Goal: Information Seeking & Learning: Find specific fact

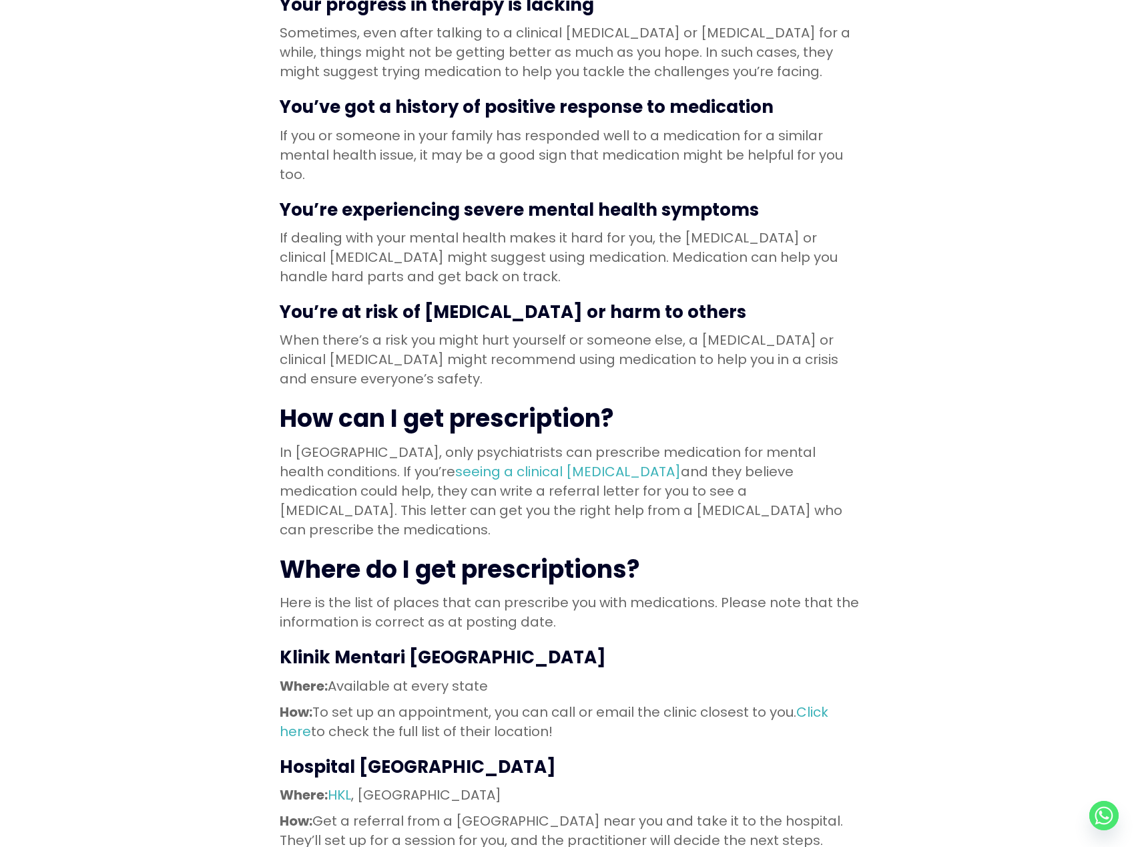
click at [429, 482] on p "In [GEOGRAPHIC_DATA], only psychiatrists can prescribe medication for mental he…" at bounding box center [570, 491] width 580 height 97
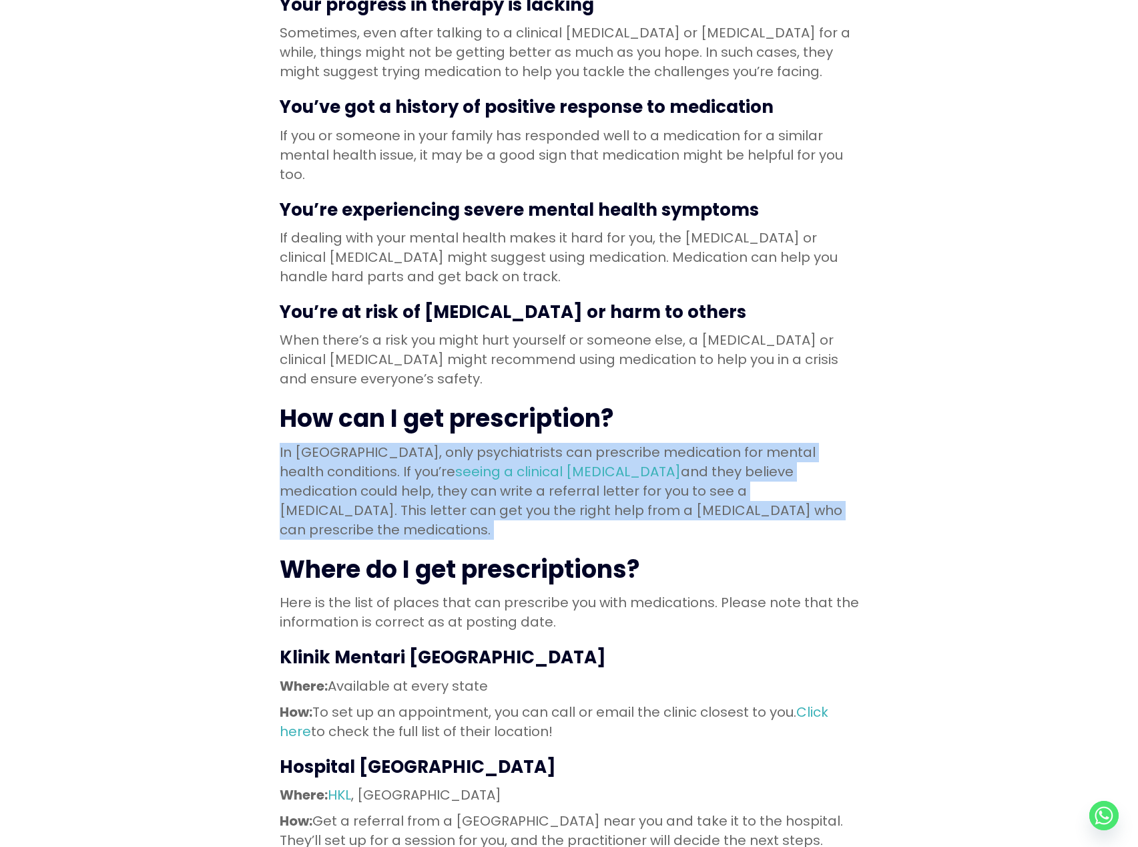
click at [429, 482] on p "In [GEOGRAPHIC_DATA], only psychiatrists can prescribe medication for mental he…" at bounding box center [570, 491] width 580 height 97
click at [498, 469] on p "In [GEOGRAPHIC_DATA], only psychiatrists can prescribe medication for mental he…" at bounding box center [570, 491] width 580 height 97
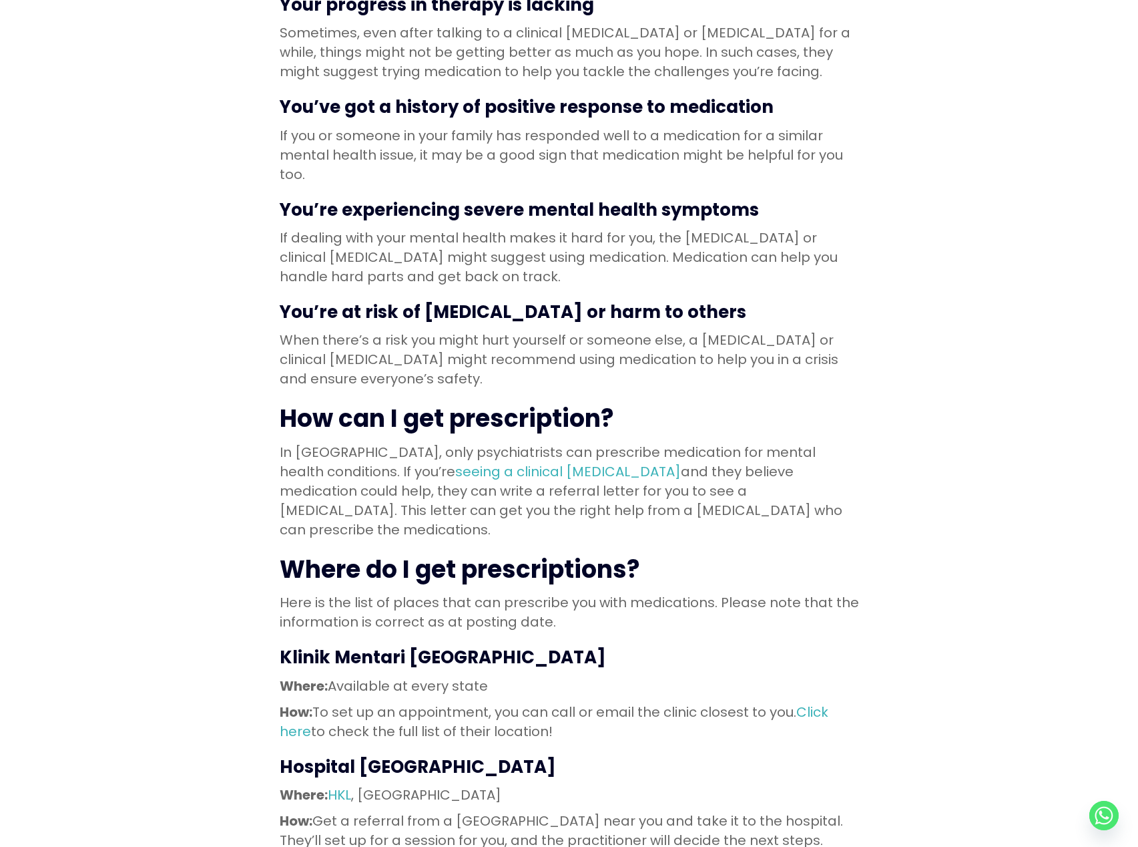
click at [568, 477] on p "In [GEOGRAPHIC_DATA], only psychiatrists can prescribe medication for mental he…" at bounding box center [570, 491] width 580 height 97
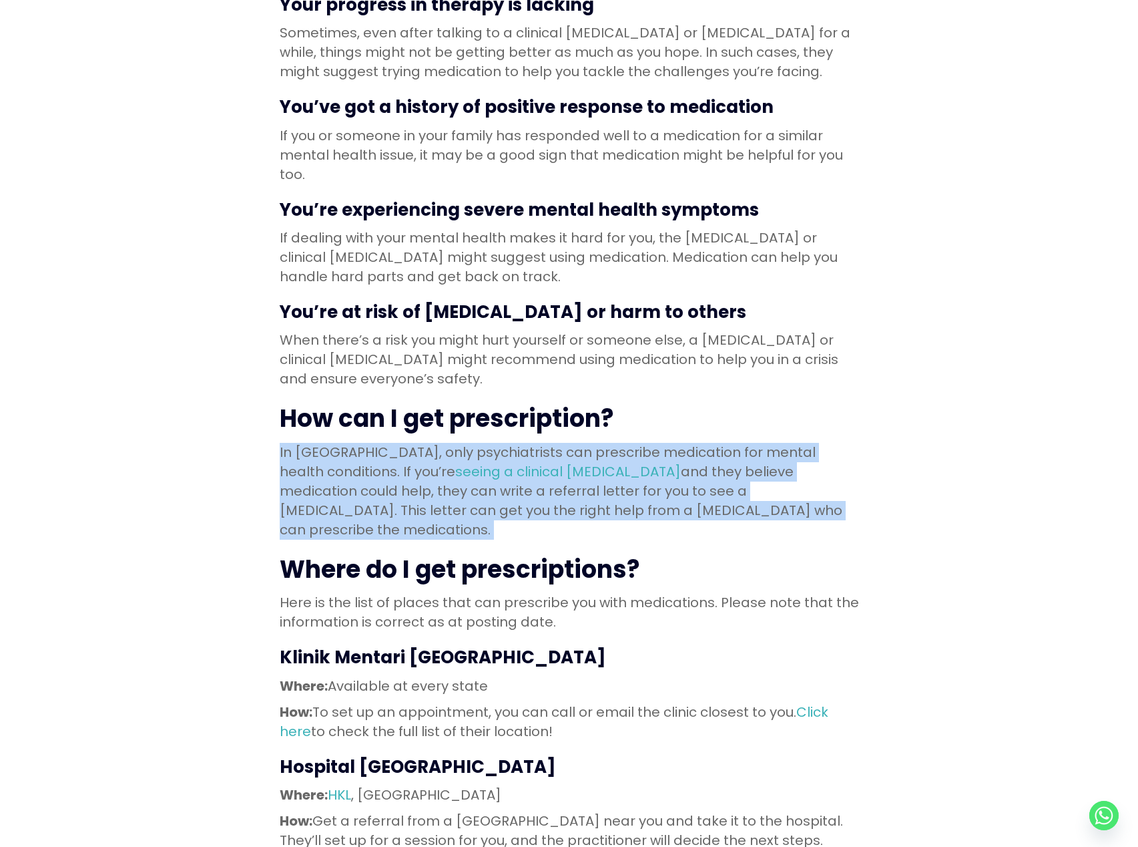
click at [568, 477] on p "In [GEOGRAPHIC_DATA], only psychiatrists can prescribe medication for mental he…" at bounding box center [570, 491] width 580 height 97
click at [656, 473] on p "In [GEOGRAPHIC_DATA], only psychiatrists can prescribe medication for mental he…" at bounding box center [570, 491] width 580 height 97
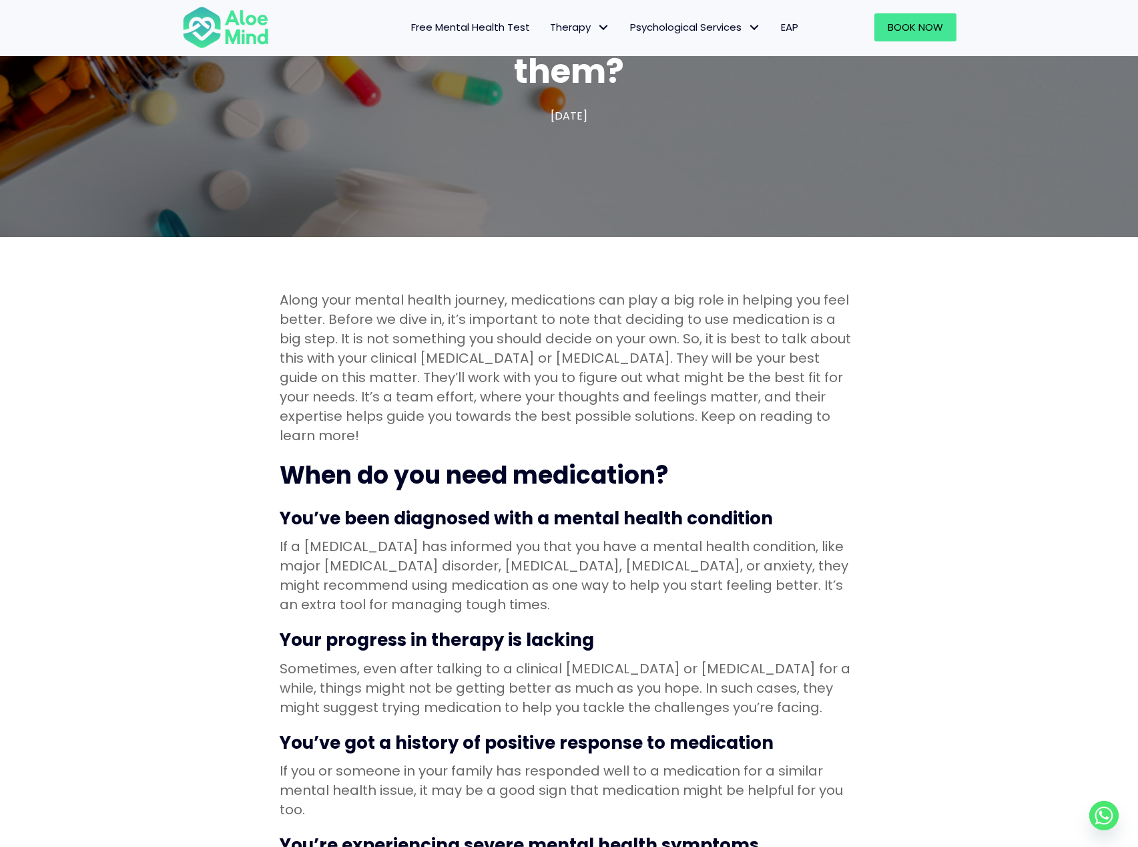
scroll to position [118, 0]
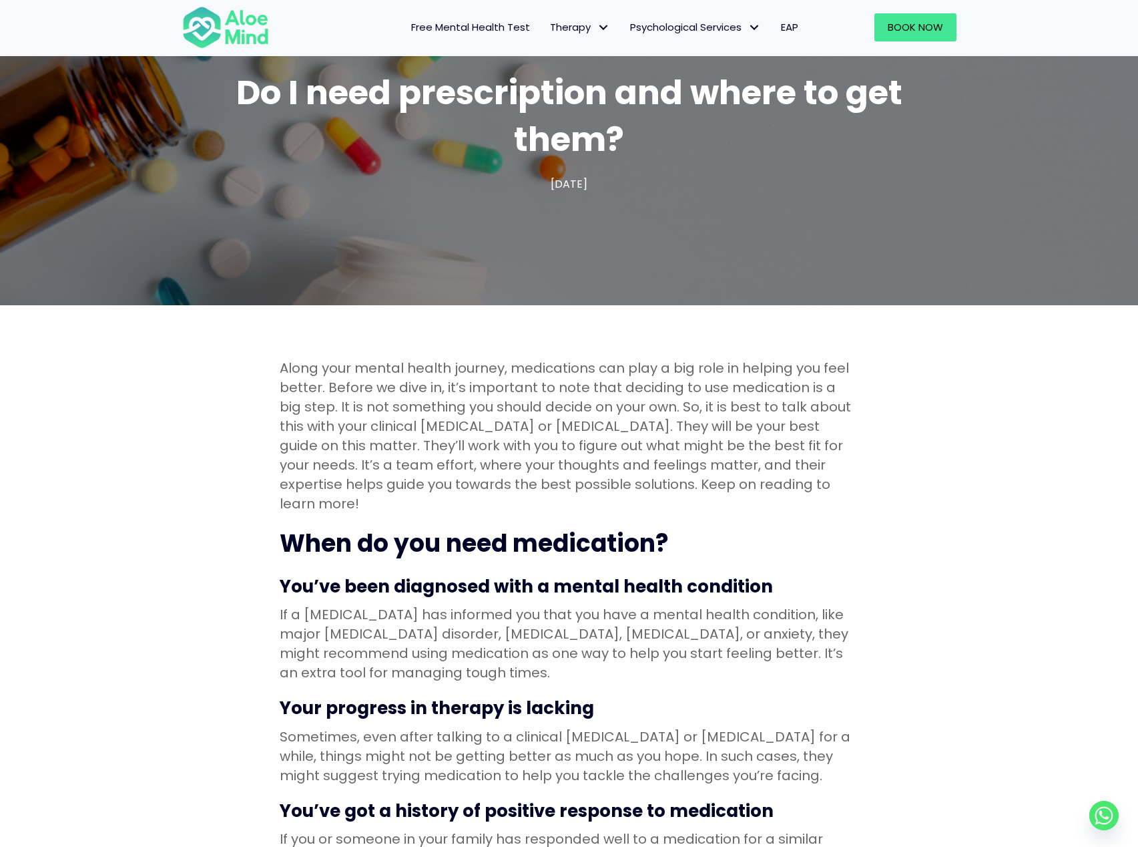
click at [678, 389] on p "Along your mental health journey, medications can play a big role in helping yo…" at bounding box center [570, 436] width 580 height 155
